Goal: Information Seeking & Learning: Learn about a topic

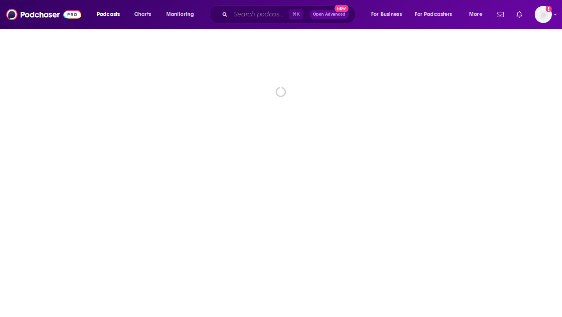
click at [247, 13] on input "Search podcasts, credits, & more..." at bounding box center [260, 14] width 58 height 12
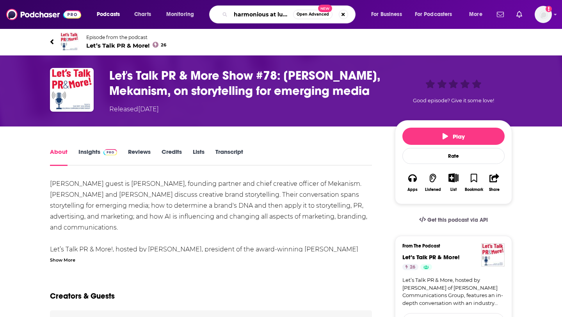
type input "harmonious at lunch"
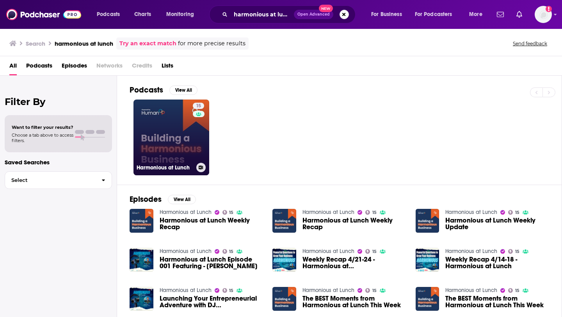
click at [174, 132] on link "15 Harmonious at Lunch" at bounding box center [172, 138] width 76 height 76
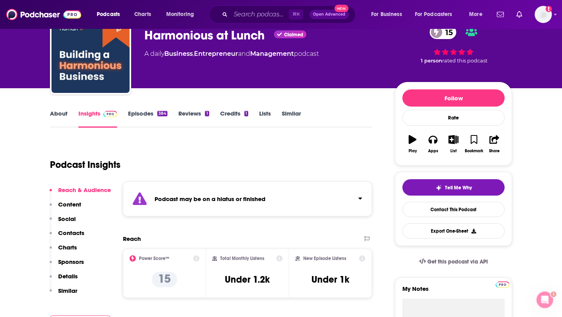
click at [156, 116] on link "Episodes 384" at bounding box center [147, 119] width 39 height 18
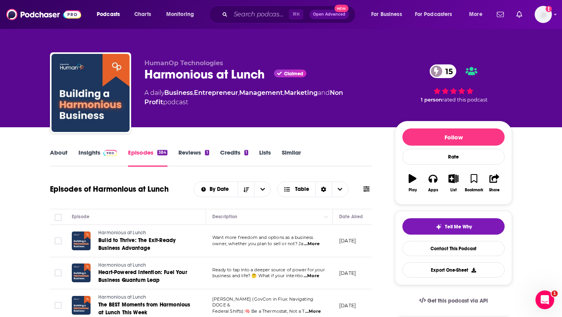
click at [55, 153] on link "About" at bounding box center [59, 158] width 18 height 18
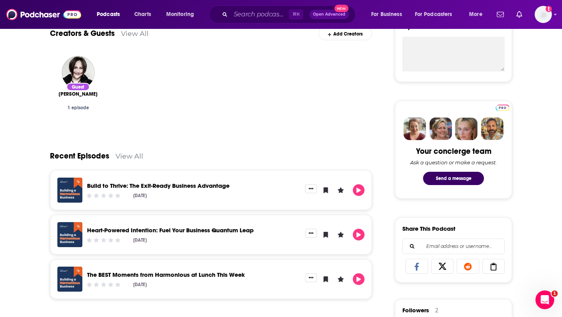
scroll to position [308, 0]
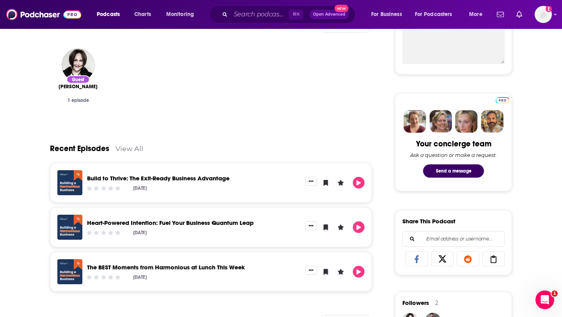
click at [186, 176] on link "Build to Thrive: The Exit-Ready Business Advantage" at bounding box center [158, 178] width 143 height 7
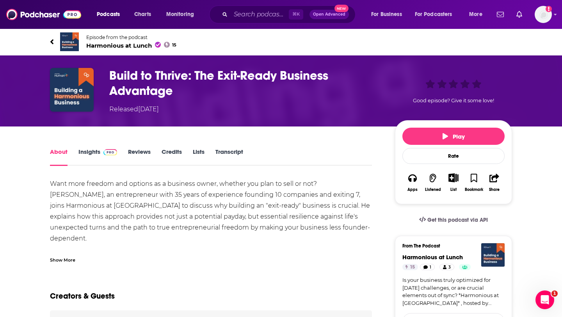
click at [48, 38] on div "Episode from the podcast Harmonious at Lunch 15" at bounding box center [281, 41] width 474 height 31
click at [50, 40] on icon at bounding box center [52, 42] width 4 height 8
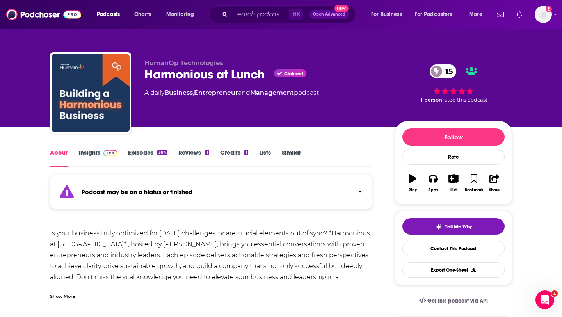
click at [146, 151] on link "Episodes 384" at bounding box center [147, 158] width 39 height 18
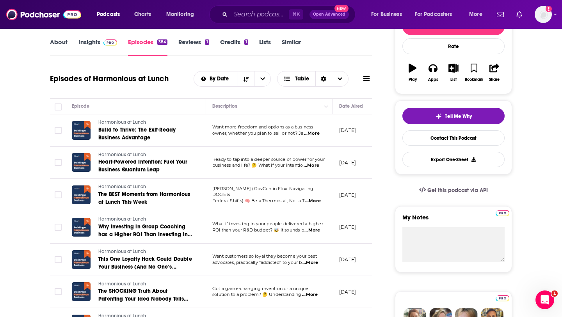
scroll to position [216, 0]
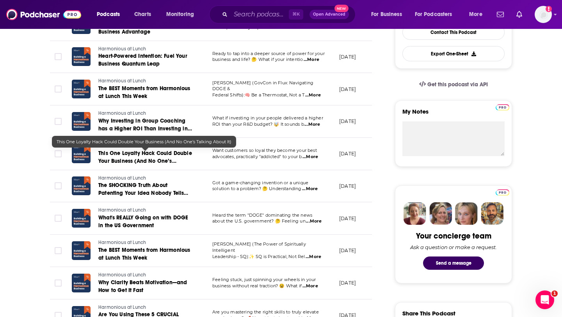
click at [184, 156] on span "This One Loyalty Hack Could Double Your Business (And No One’s Talking About It)" at bounding box center [145, 161] width 94 height 22
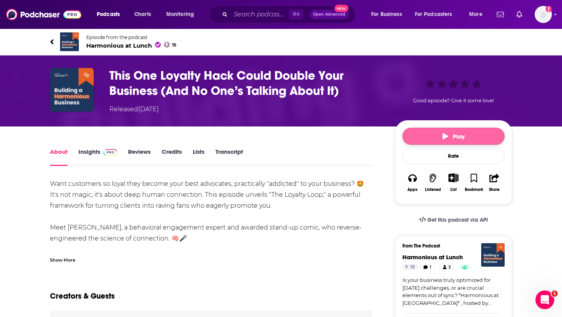
click at [457, 137] on span "Play" at bounding box center [454, 136] width 22 height 7
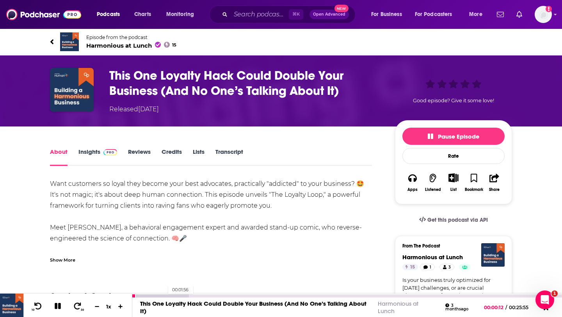
click at [164, 295] on div at bounding box center [160, 295] width 57 height 3
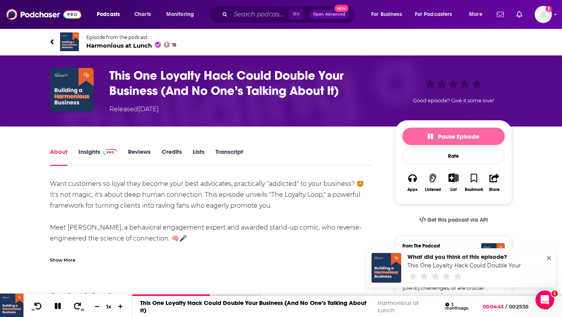
click at [415, 132] on button "Pause Episode" at bounding box center [454, 136] width 102 height 17
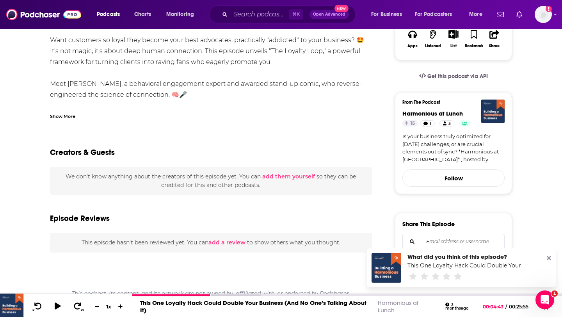
scroll to position [19, 0]
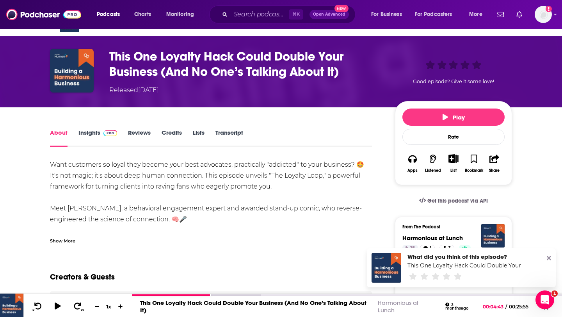
click at [63, 133] on link "About" at bounding box center [59, 138] width 18 height 18
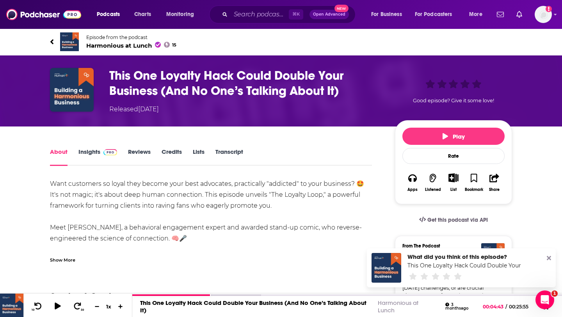
click at [51, 38] on icon at bounding box center [52, 42] width 4 height 8
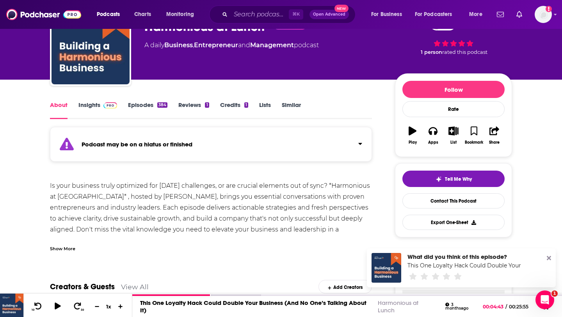
scroll to position [39, 0]
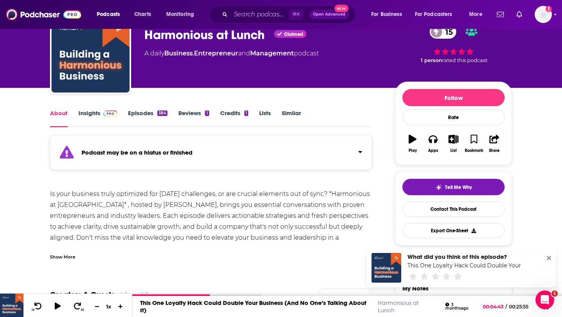
click at [92, 118] on link "Insights" at bounding box center [97, 118] width 39 height 18
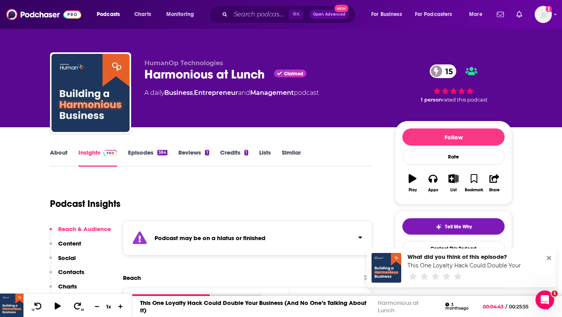
click at [142, 158] on link "Episodes 384" at bounding box center [147, 158] width 39 height 18
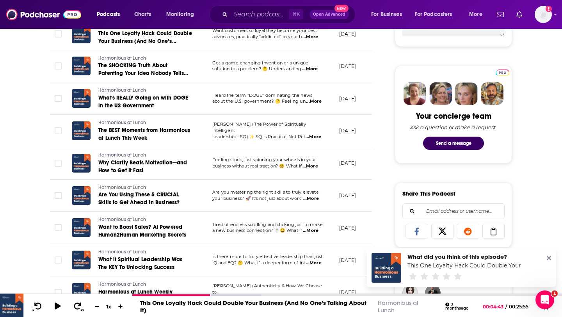
scroll to position [360, 0]
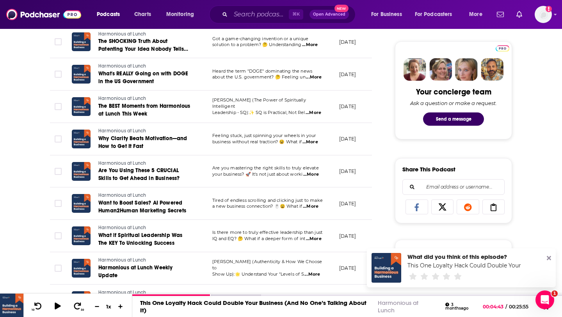
click at [314, 143] on span "...More" at bounding box center [311, 142] width 16 height 6
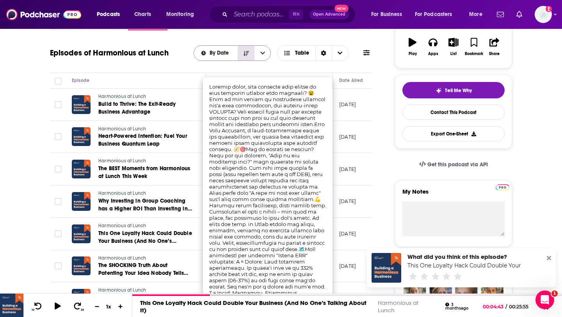
scroll to position [0, 0]
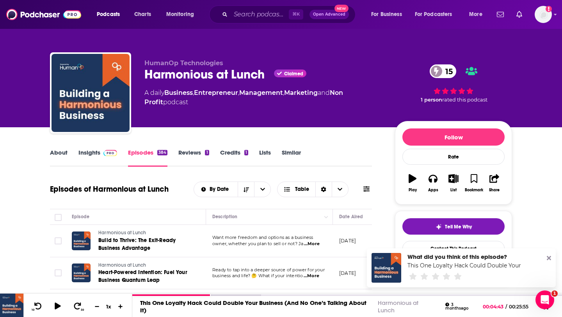
click at [98, 155] on link "Insights" at bounding box center [97, 158] width 39 height 18
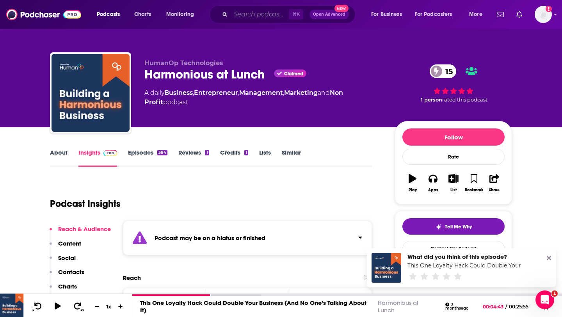
click at [242, 12] on input "Search podcasts, credits, & more..." at bounding box center [260, 14] width 58 height 12
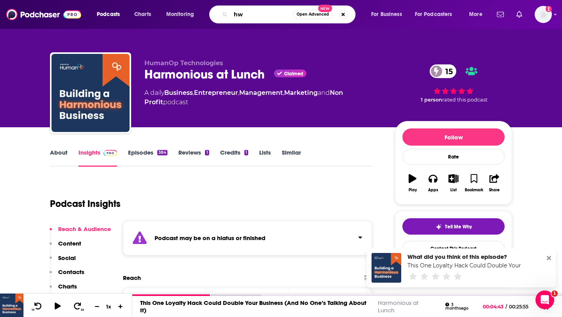
type input "h"
type input "how they scaled it"
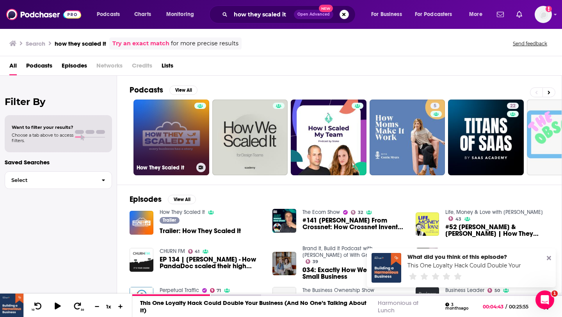
click at [197, 143] on div at bounding box center [200, 133] width 12 height 60
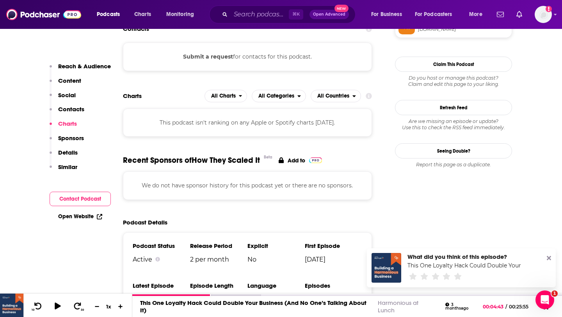
scroll to position [590, 0]
